Goal: Transaction & Acquisition: Purchase product/service

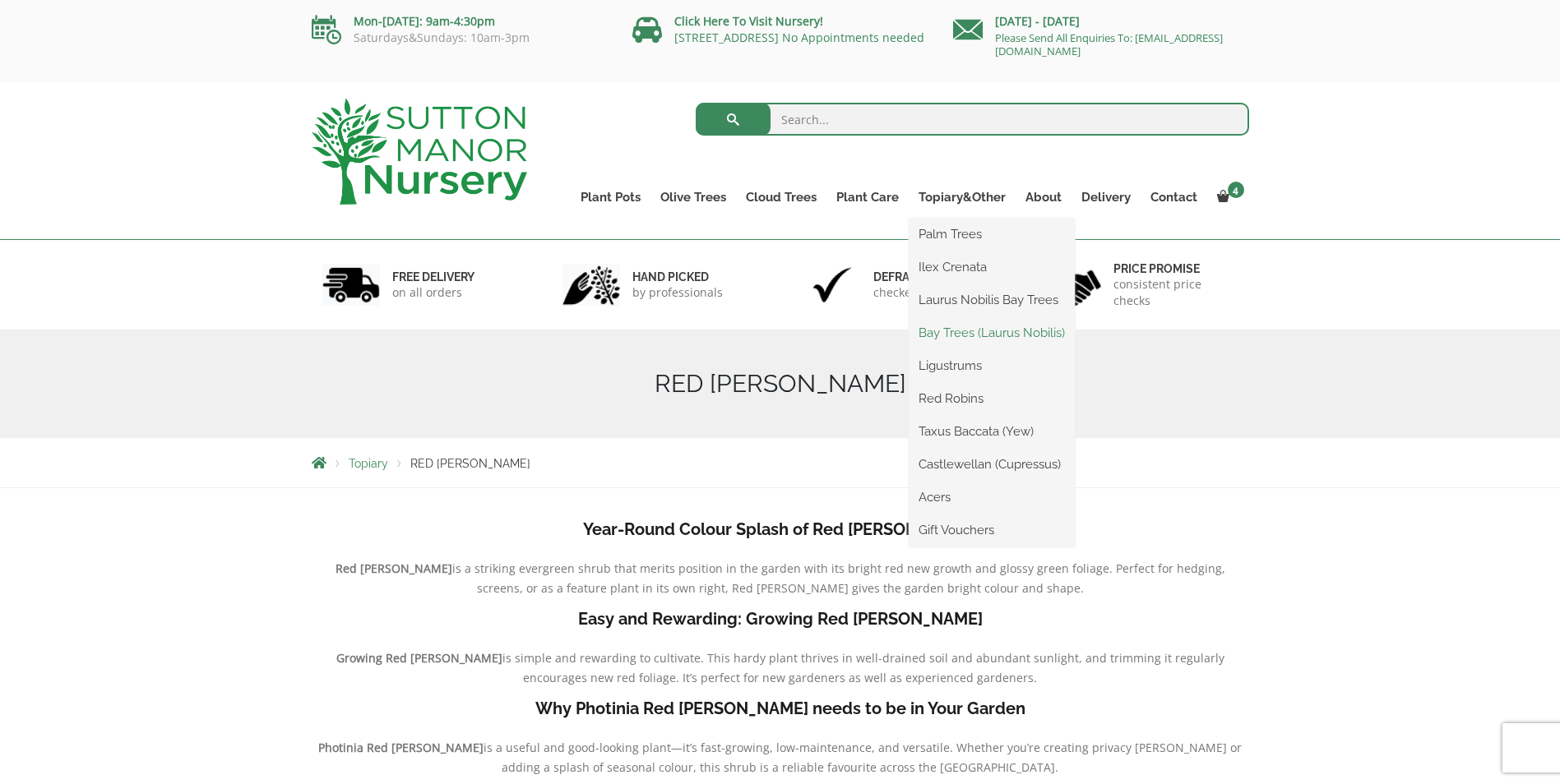
click at [960, 340] on link "Bay Trees (Laurus Nobilis)" at bounding box center [992, 333] width 167 height 25
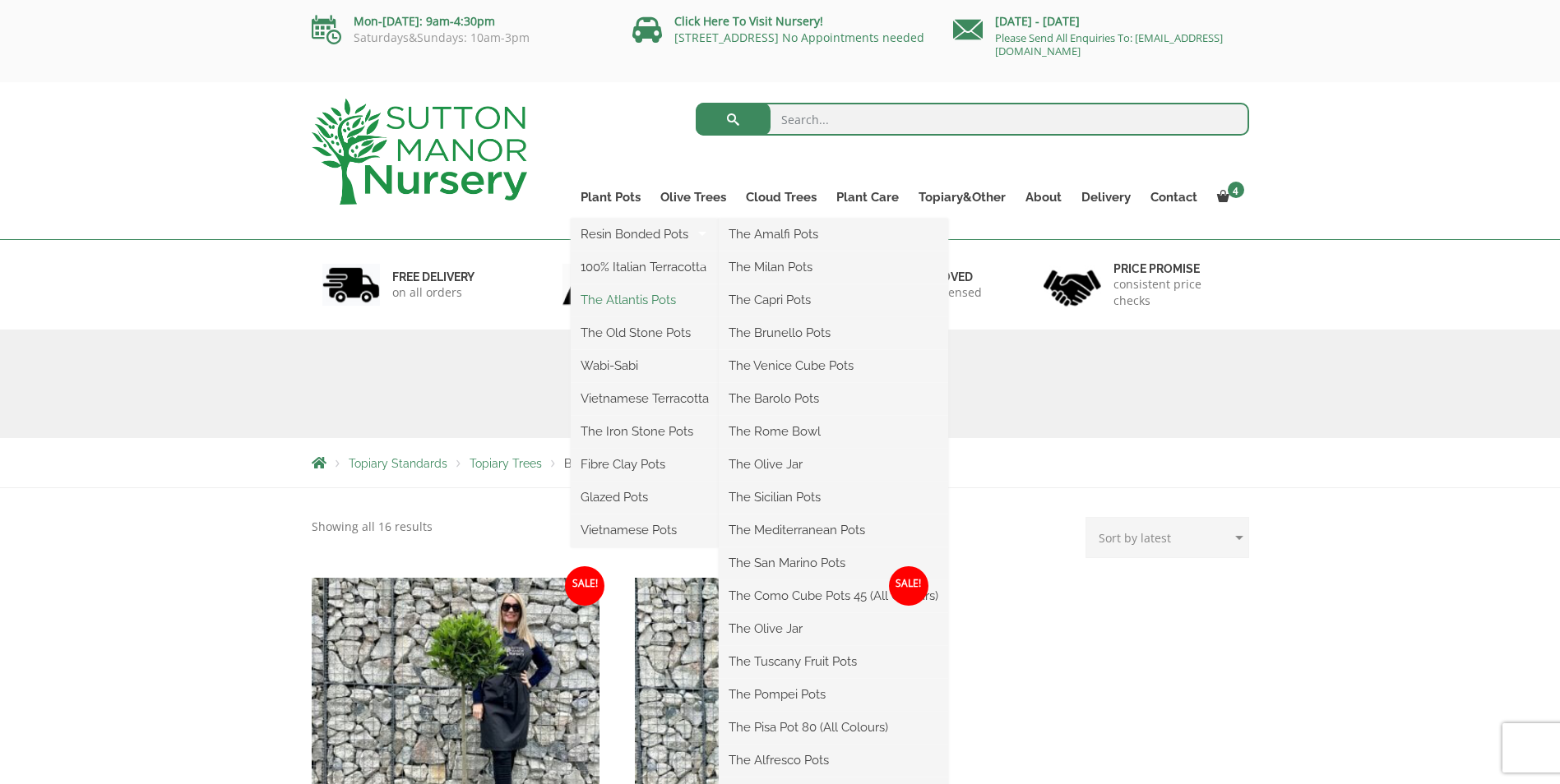
click at [635, 302] on link "The Atlantis Pots" at bounding box center [644, 300] width 148 height 25
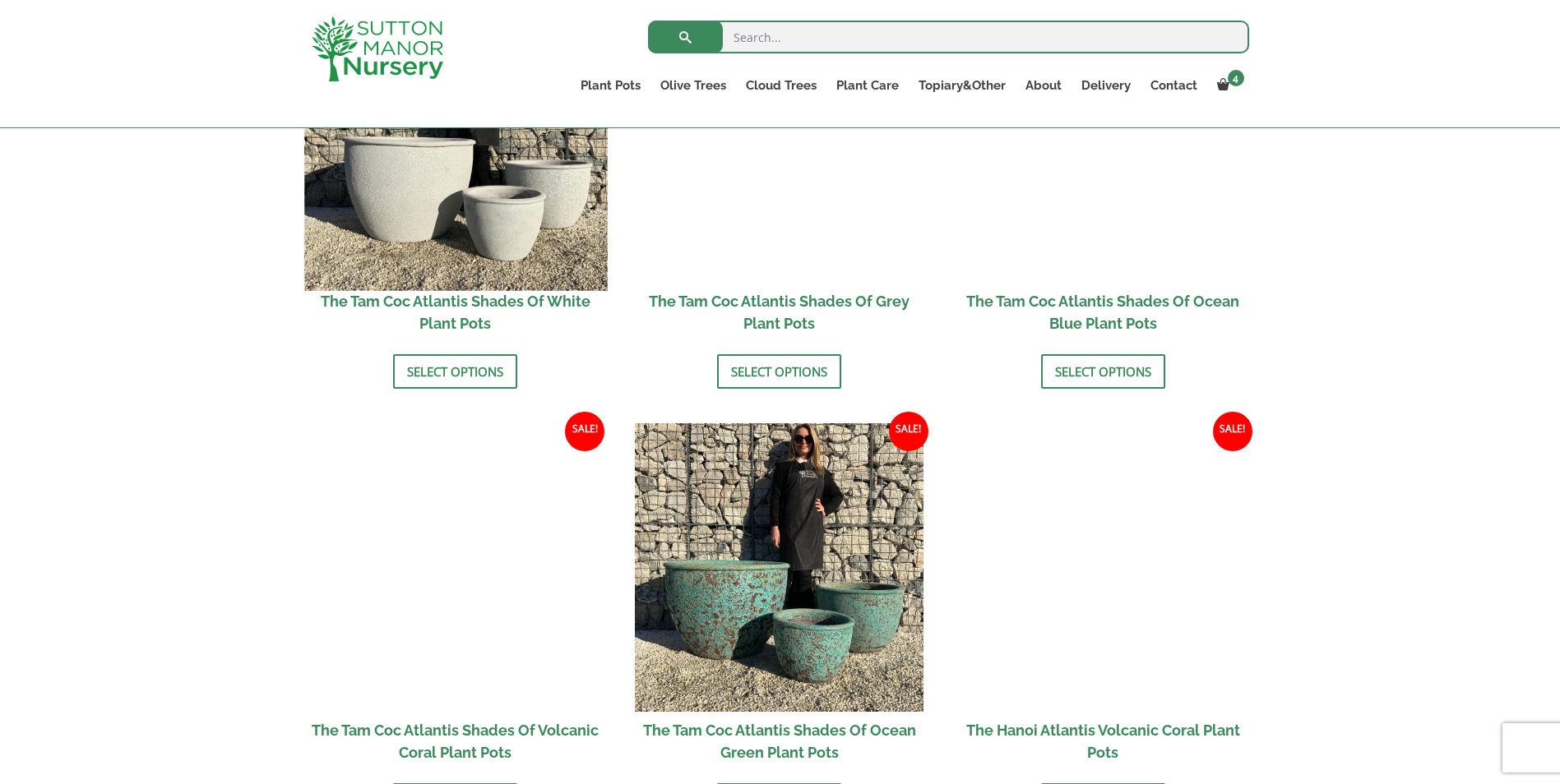
scroll to position [904, 0]
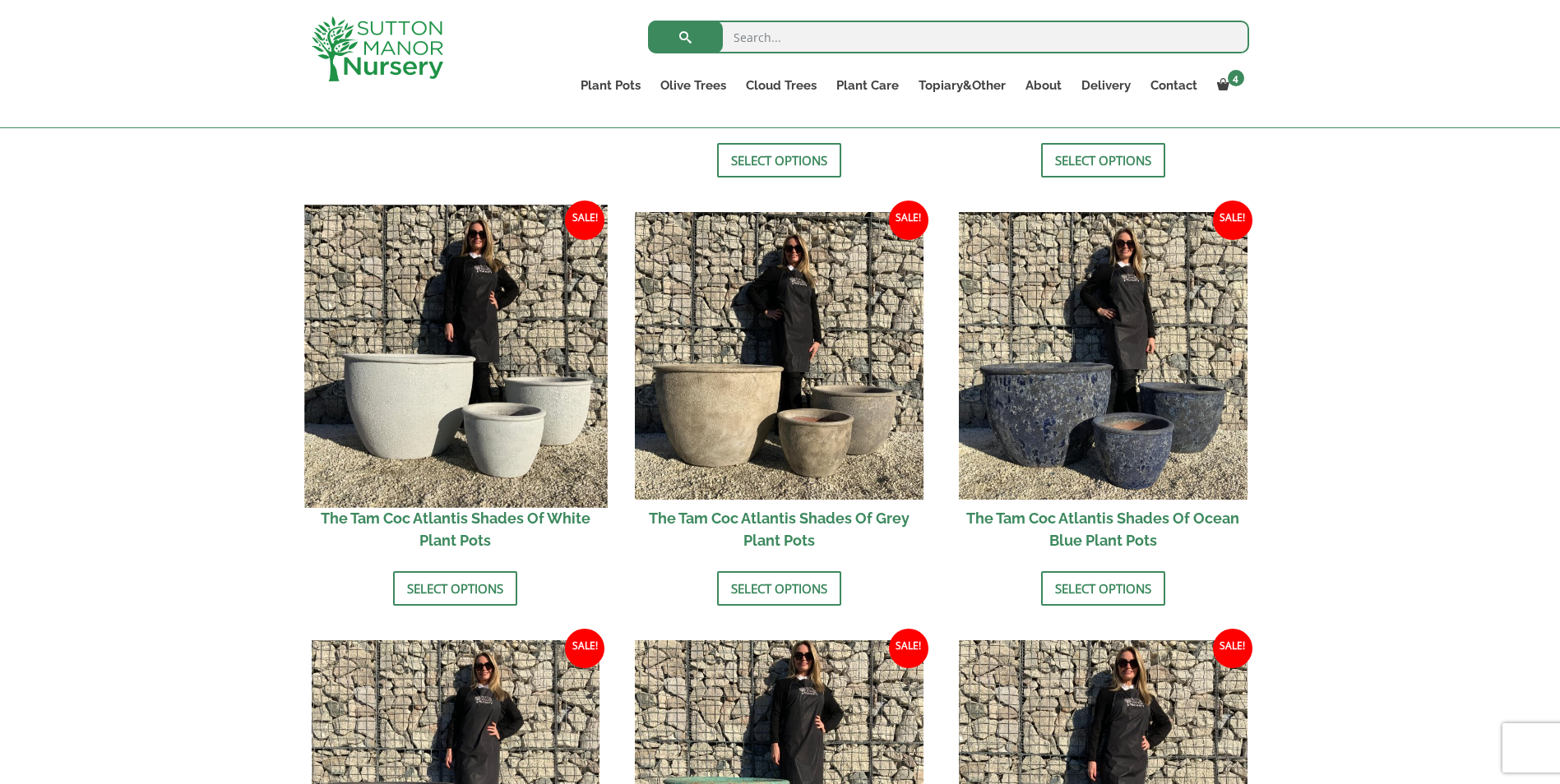
click at [503, 372] on img at bounding box center [455, 356] width 302 height 302
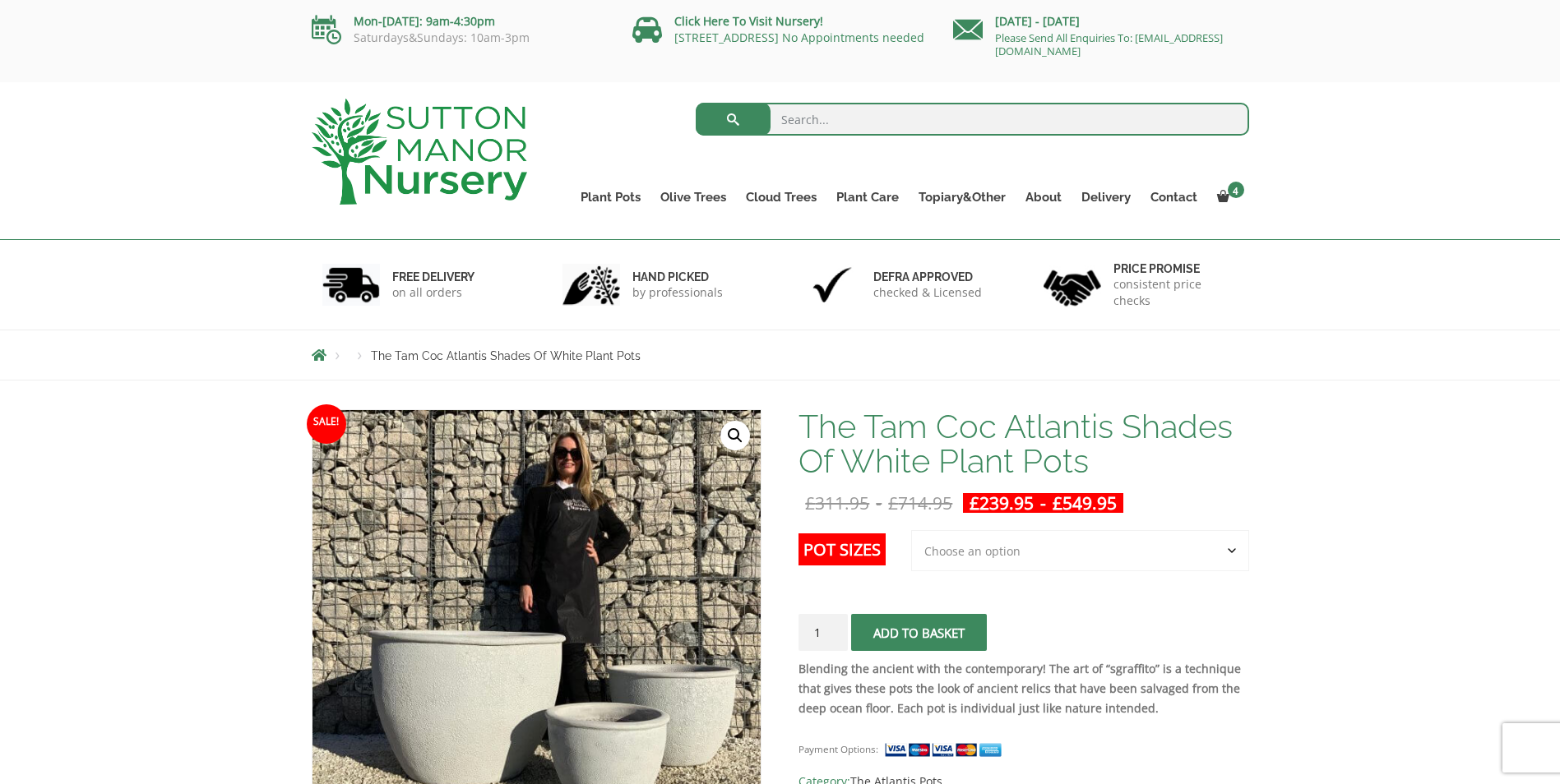
click at [1089, 552] on select "Choose an option 3rd to Largest Pot In The Picture 2nd to Largest Pot In The Pi…" at bounding box center [1081, 550] width 338 height 41
select select "Largest pot In The Picture"
click at [912, 530] on select "Choose an option 3rd to Largest Pot In The Picture 2nd to Largest Pot In The Pi…" at bounding box center [1081, 550] width 338 height 41
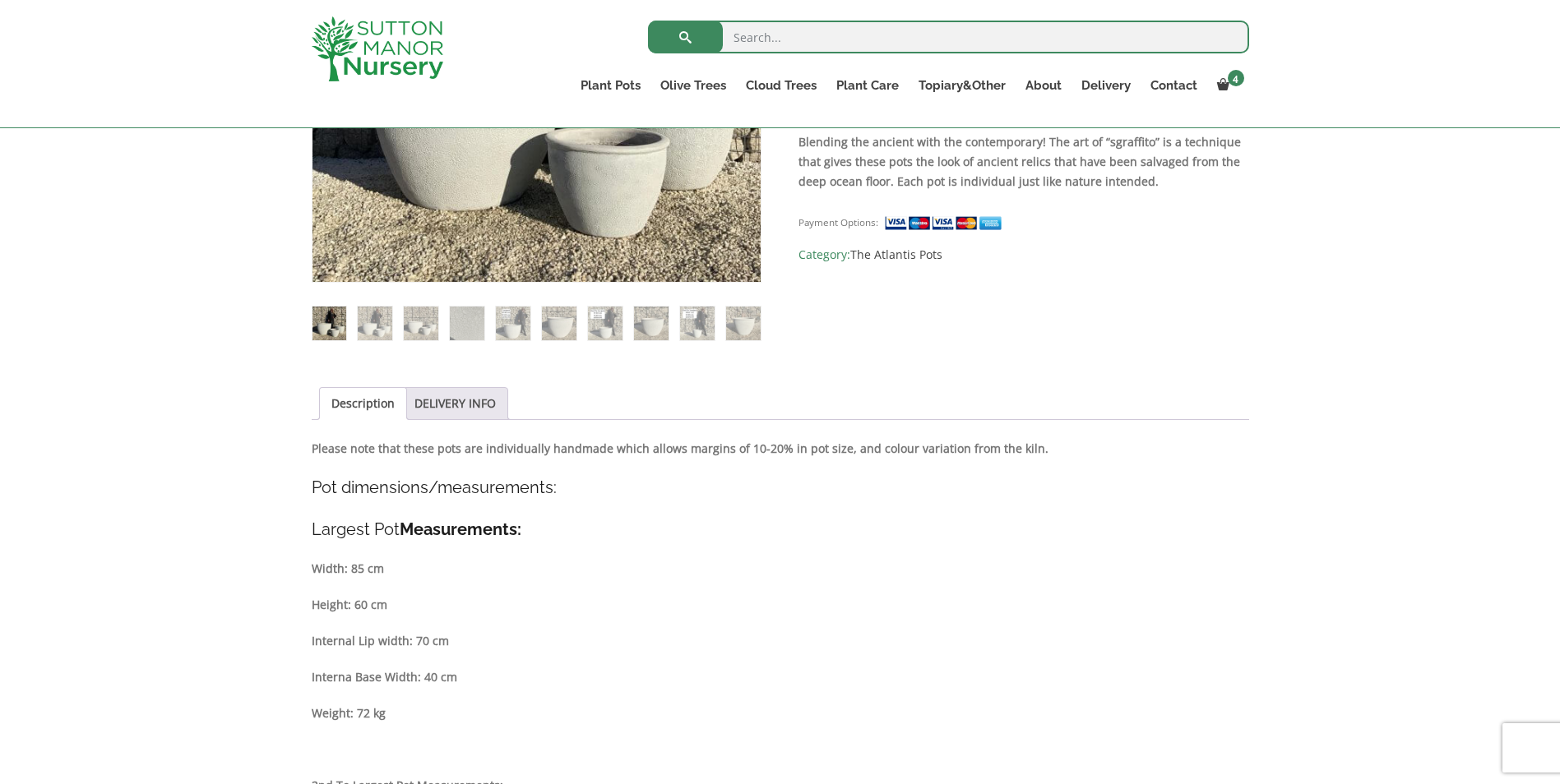
scroll to position [576, 0]
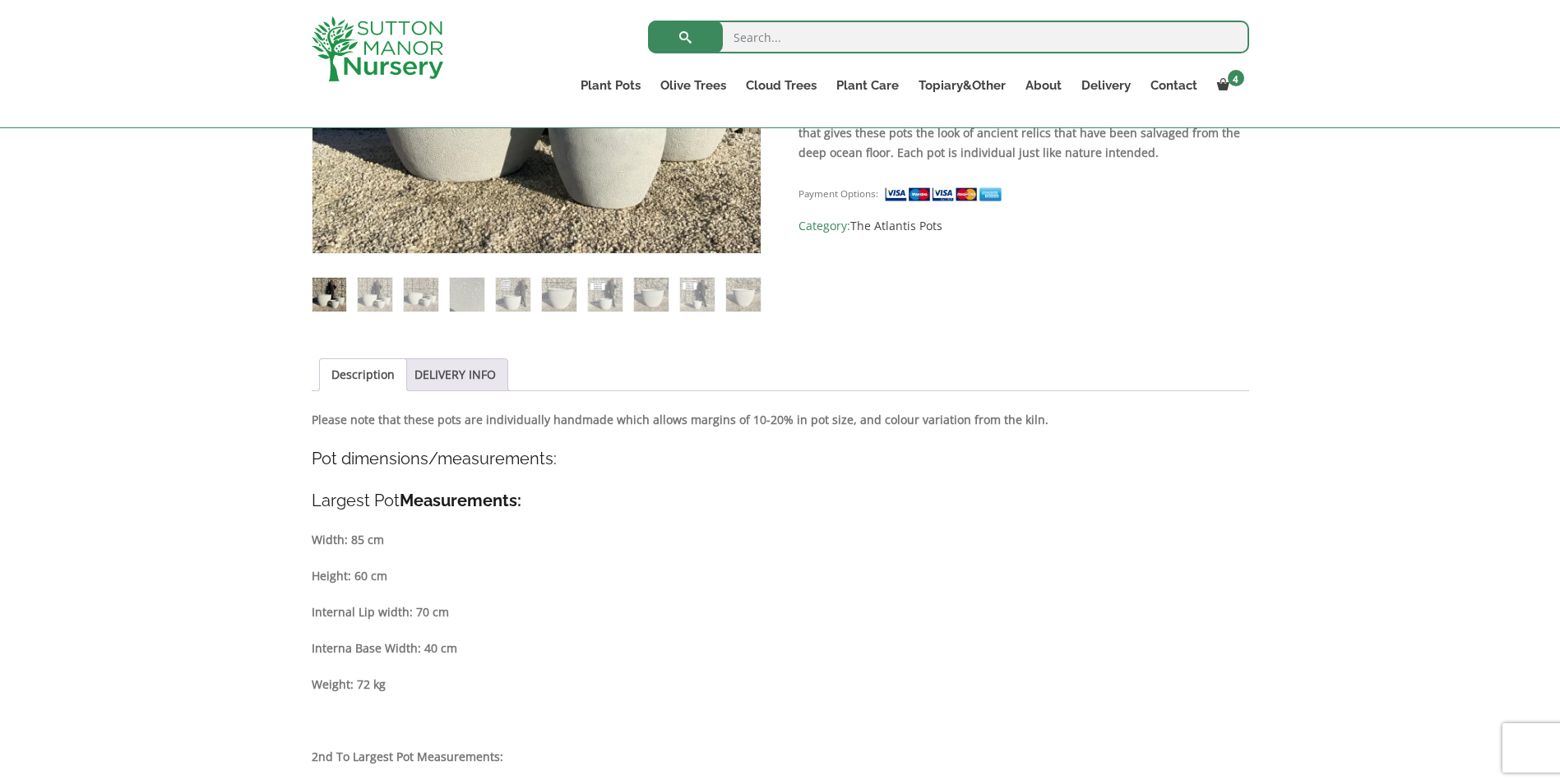
click at [184, 378] on div "Sale! 🔍 The Tam Coc Atlantis Shades Of White Plant Pots £ 311.95 - £ 714.95 £ 2…" at bounding box center [780, 774] width 1560 height 1998
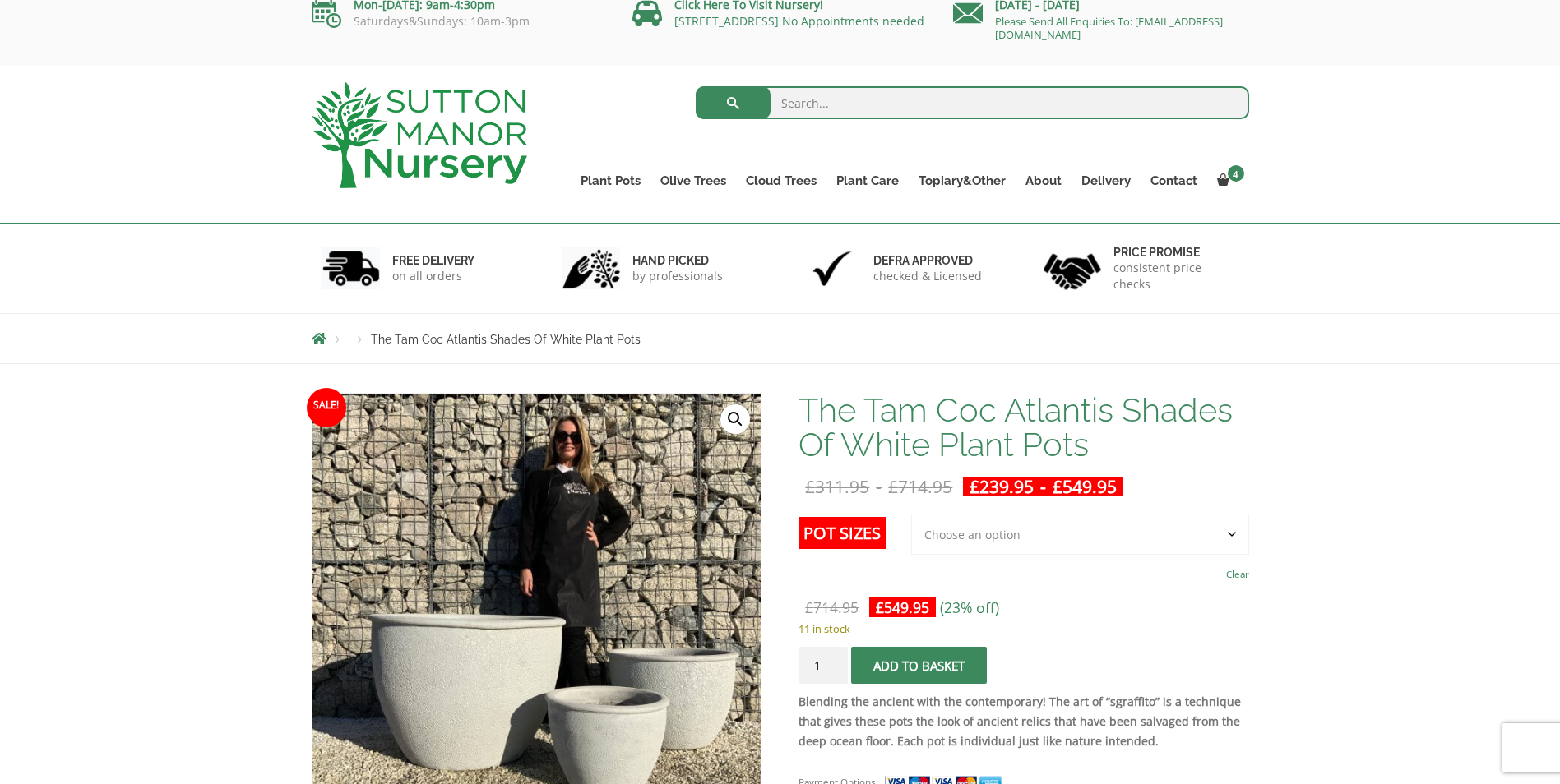
scroll to position [0, 0]
